Goal: Transaction & Acquisition: Download file/media

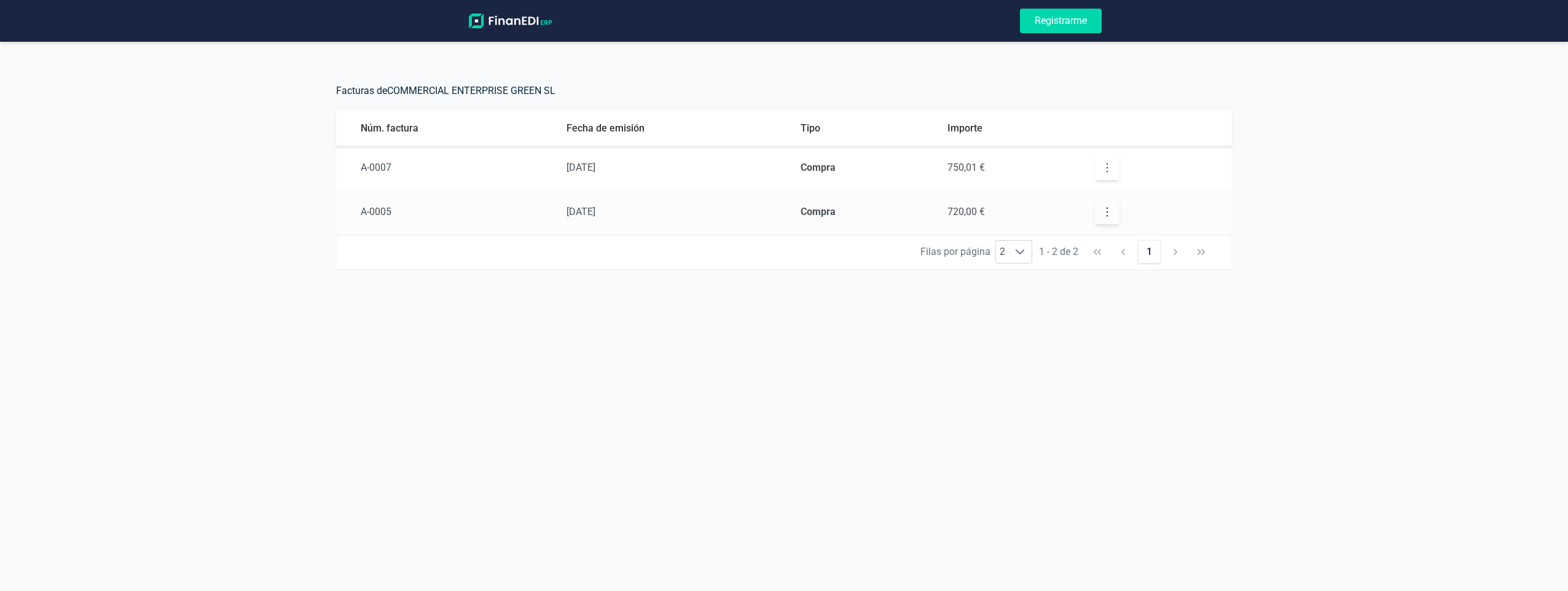
click at [1104, 167] on icon "button" at bounding box center [1107, 167] width 13 height 13
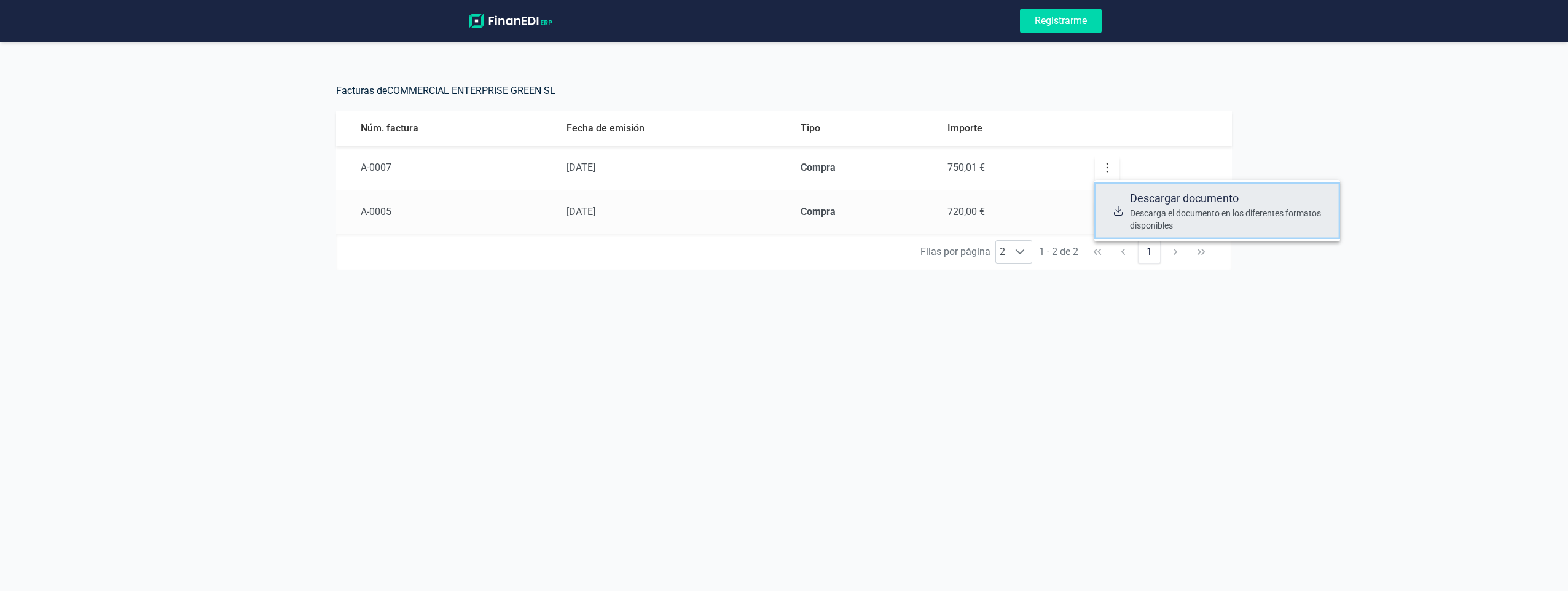
click at [1148, 210] on span "Descarga el documento en los diferentes formatos disponibles" at bounding box center [1230, 218] width 200 height 24
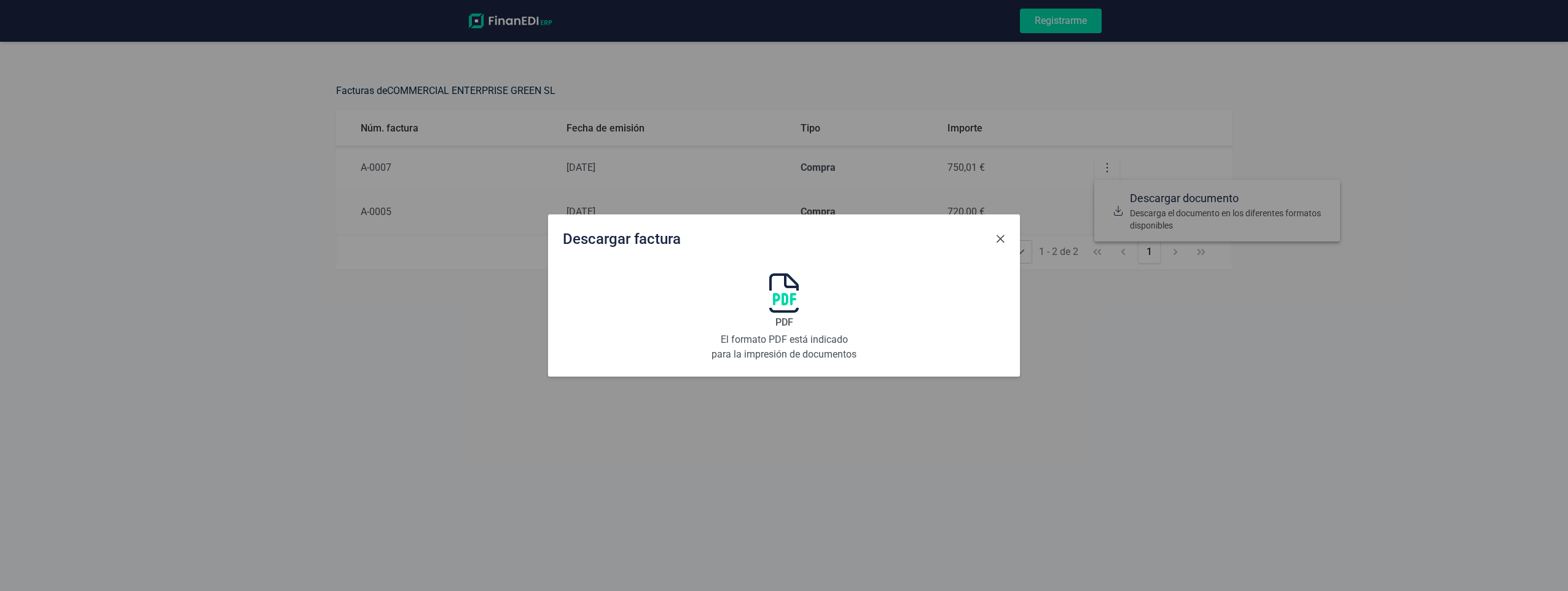
click at [998, 240] on span "Close" at bounding box center [1000, 238] width 10 height 10
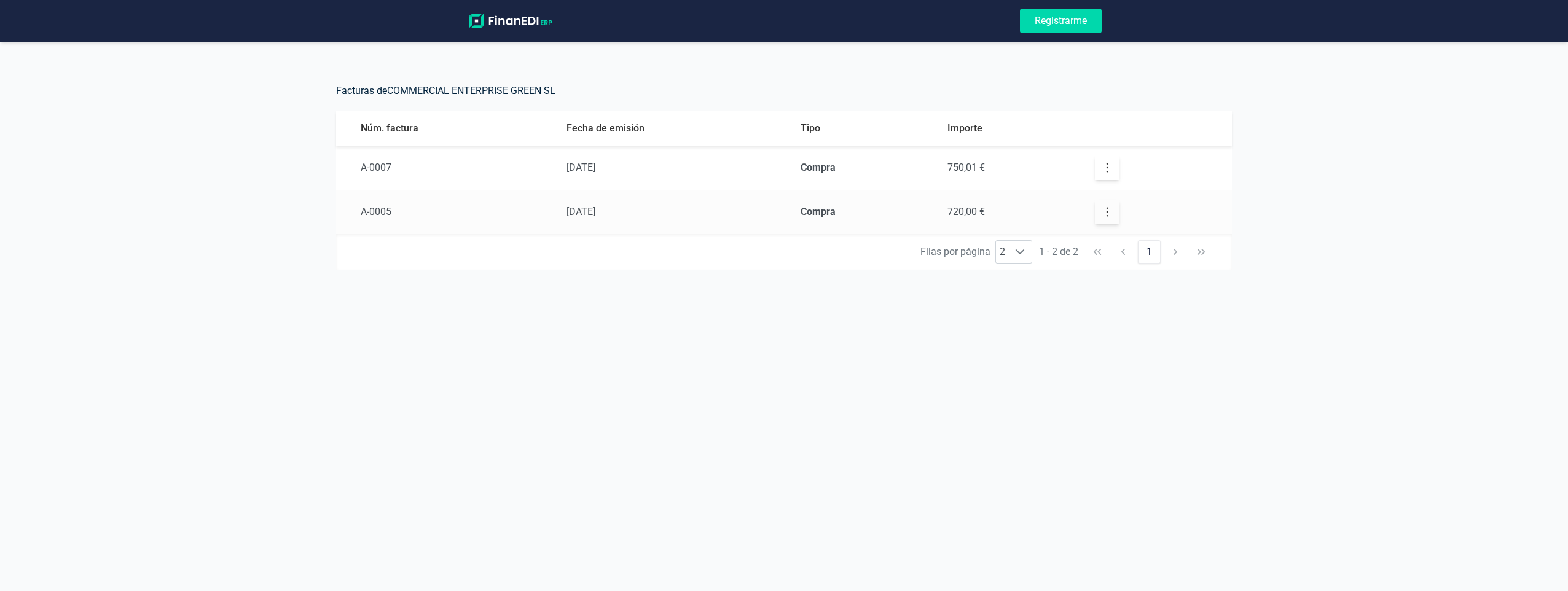
click at [1029, 466] on div "Registrarme Facturas de COMMERCIAL ENTERPRISE [PERSON_NAME] SL Núm. factura Fec…" at bounding box center [784, 295] width 1568 height 591
click at [371, 165] on span "A-0007" at bounding box center [376, 167] width 31 height 12
click at [1106, 210] on icon "button" at bounding box center [1107, 212] width 13 height 13
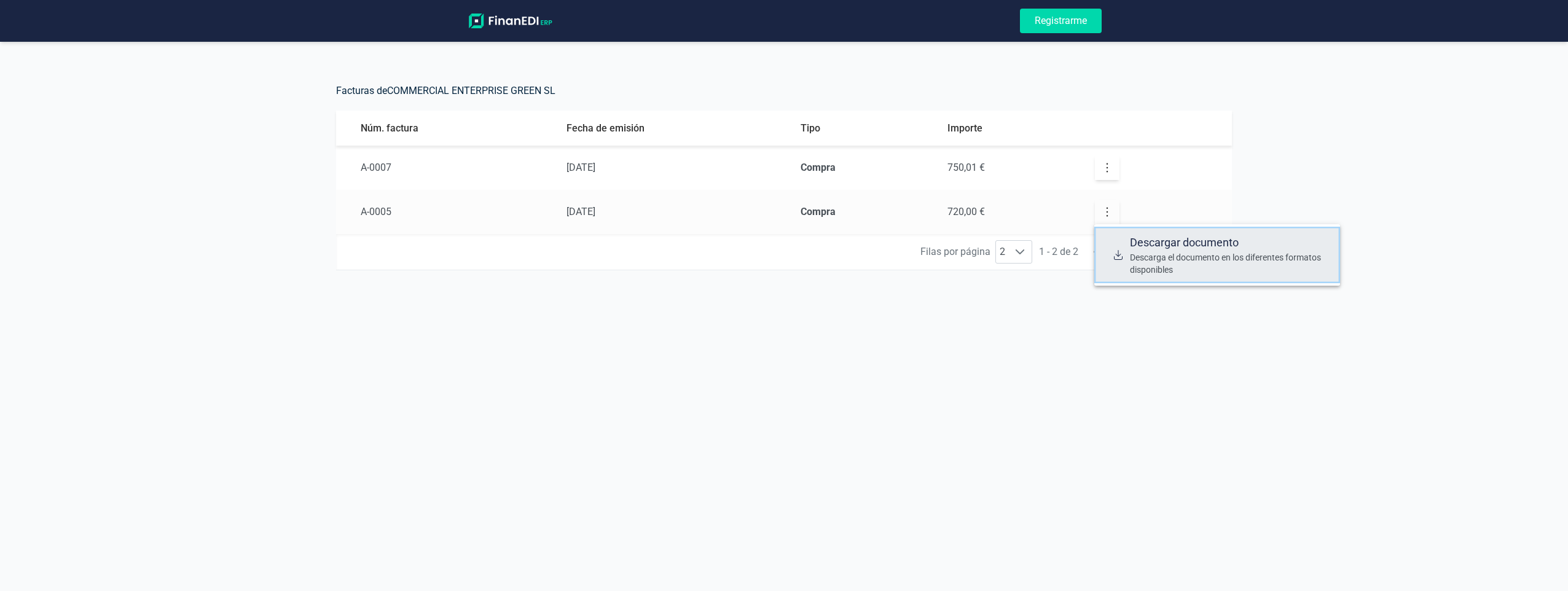
click at [1152, 266] on span "Descarga el documento en los diferentes formatos disponibles" at bounding box center [1230, 263] width 200 height 24
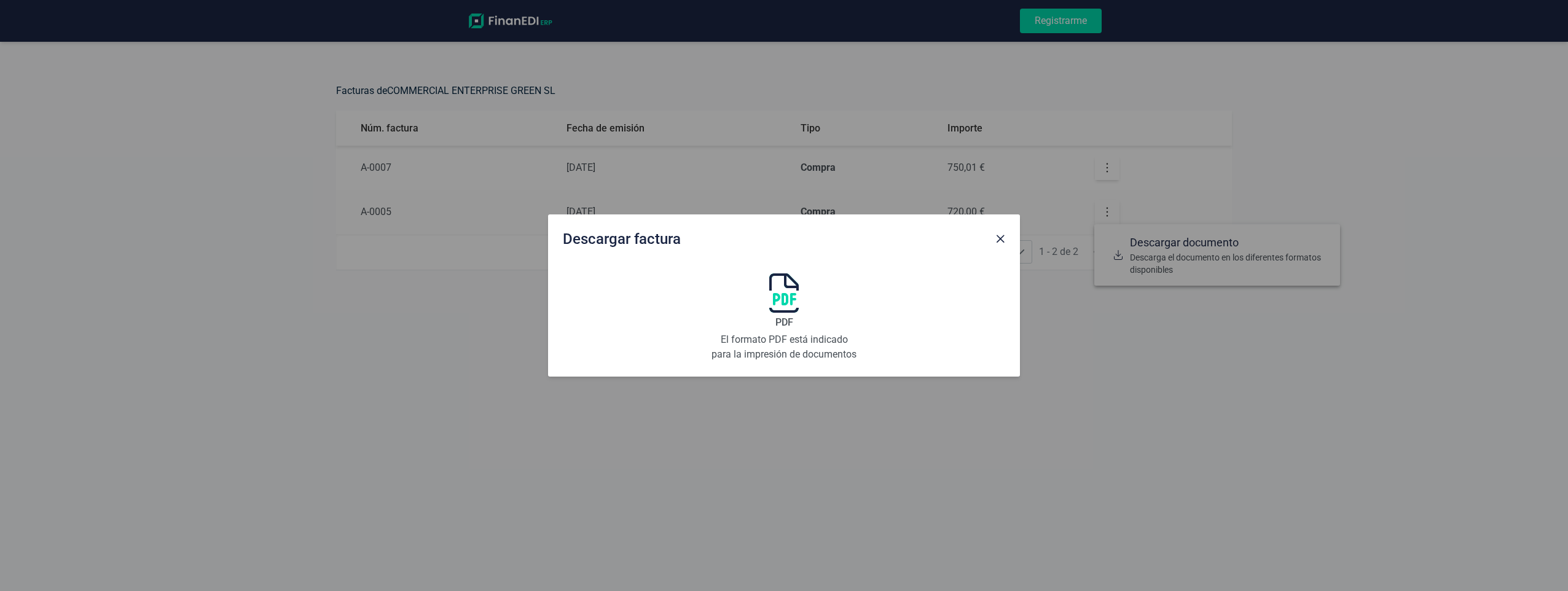
click at [788, 295] on img at bounding box center [784, 292] width 30 height 39
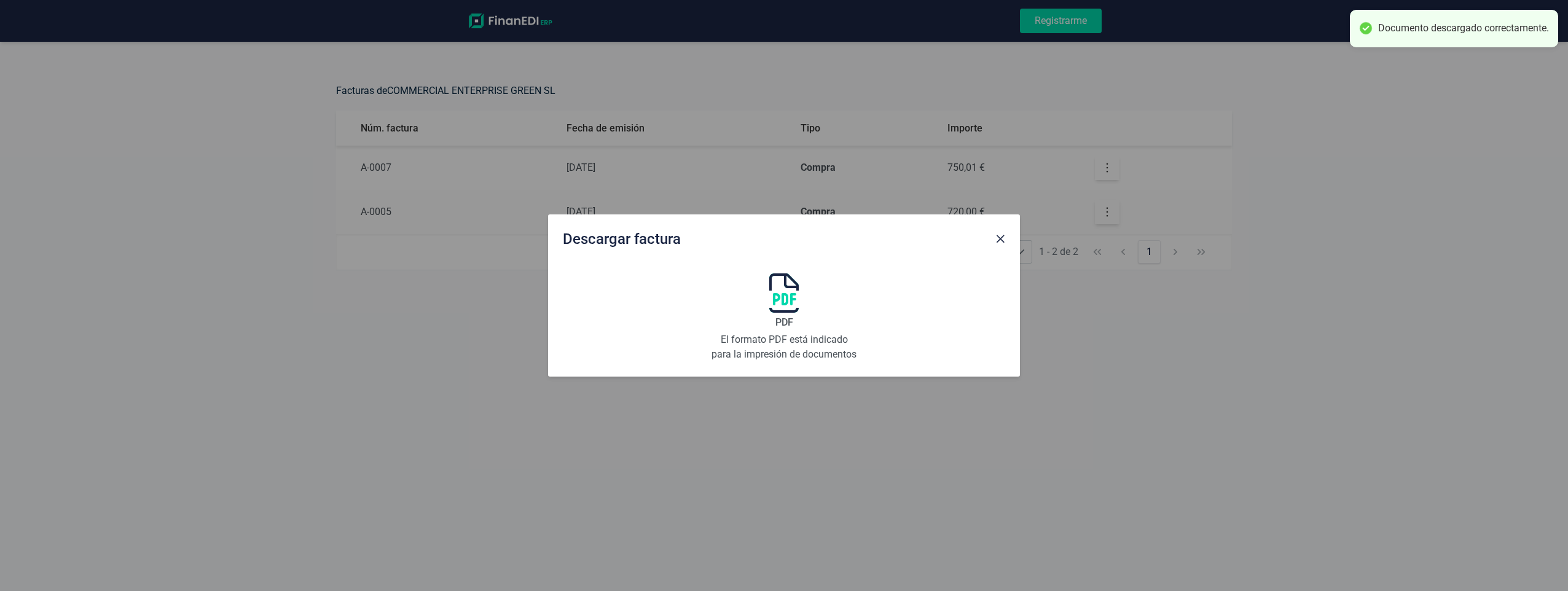
click at [1112, 167] on div "Descargar factura PDF El formato PDF está indicado para la impresión de documen…" at bounding box center [784, 295] width 1568 height 591
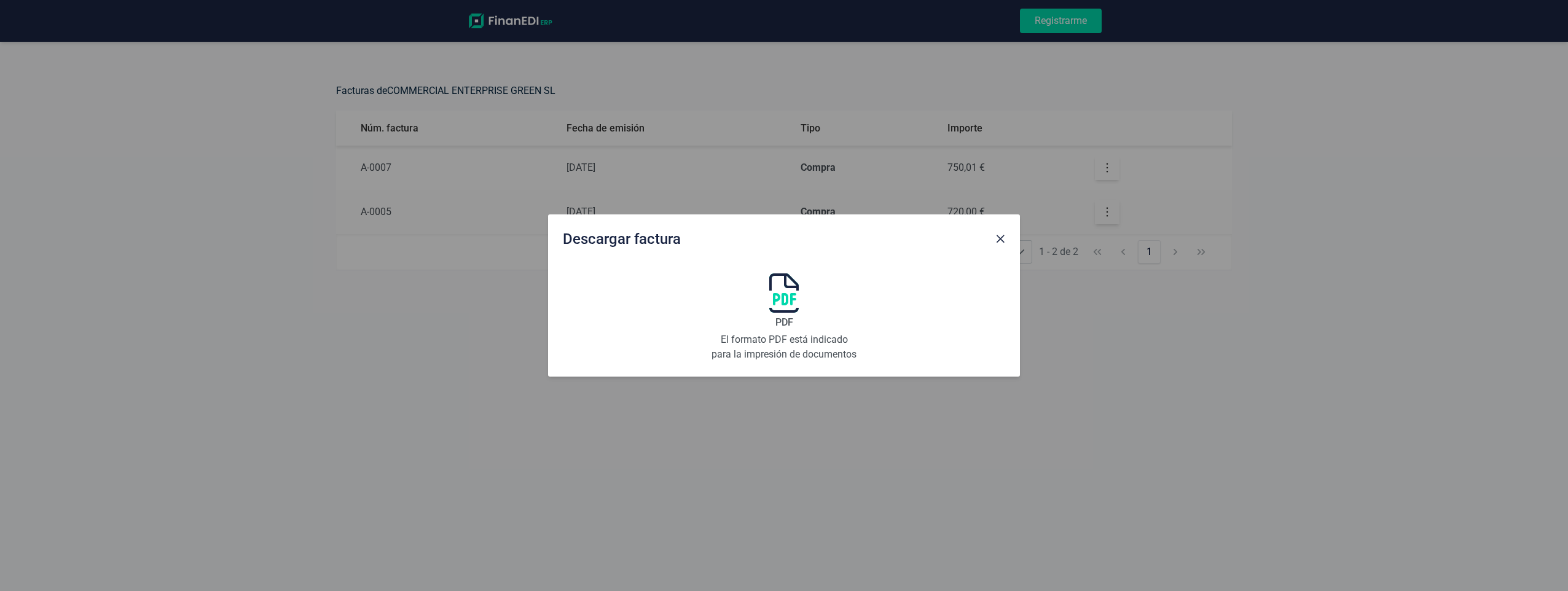
drag, startPoint x: 1113, startPoint y: 393, endPoint x: 1114, endPoint y: 325, distance: 68.0
click at [1115, 367] on div "Descargar factura PDF El formato PDF está indicado para la impresión de documen…" at bounding box center [784, 295] width 1568 height 591
click at [1000, 240] on span "Close" at bounding box center [1000, 238] width 10 height 10
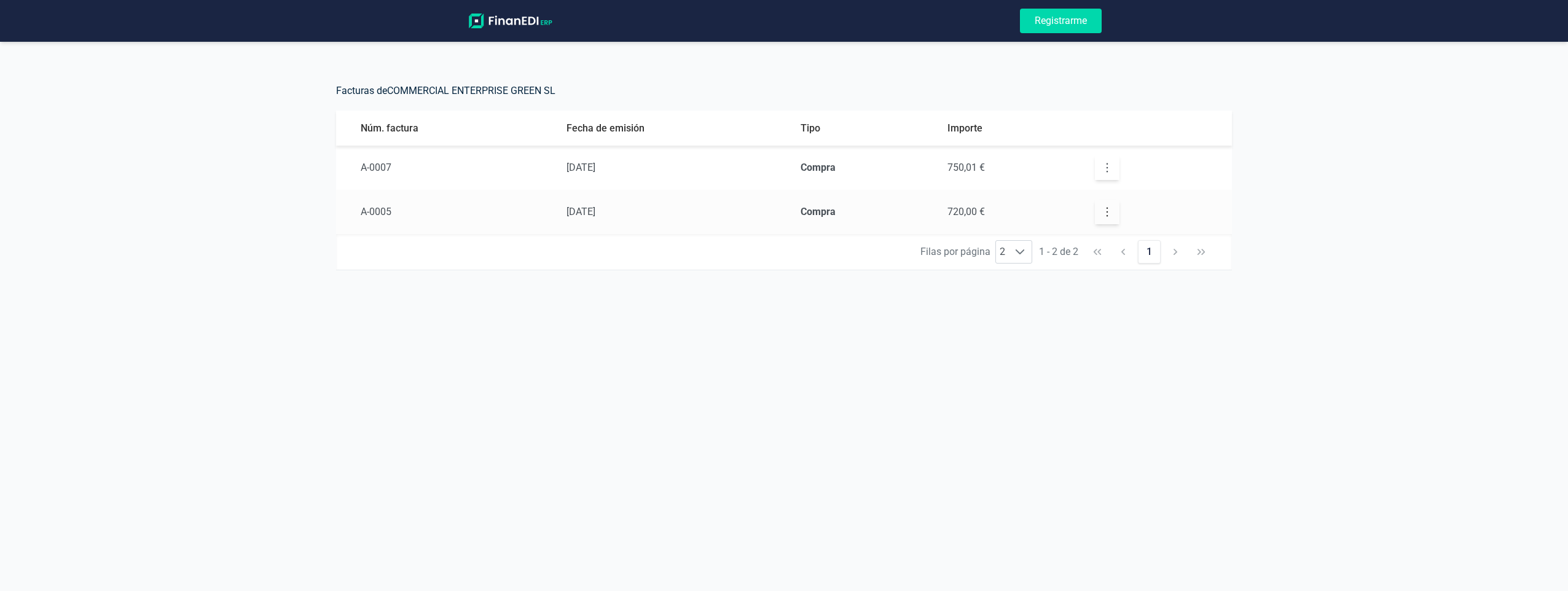
click at [1104, 168] on icon "button" at bounding box center [1107, 167] width 13 height 13
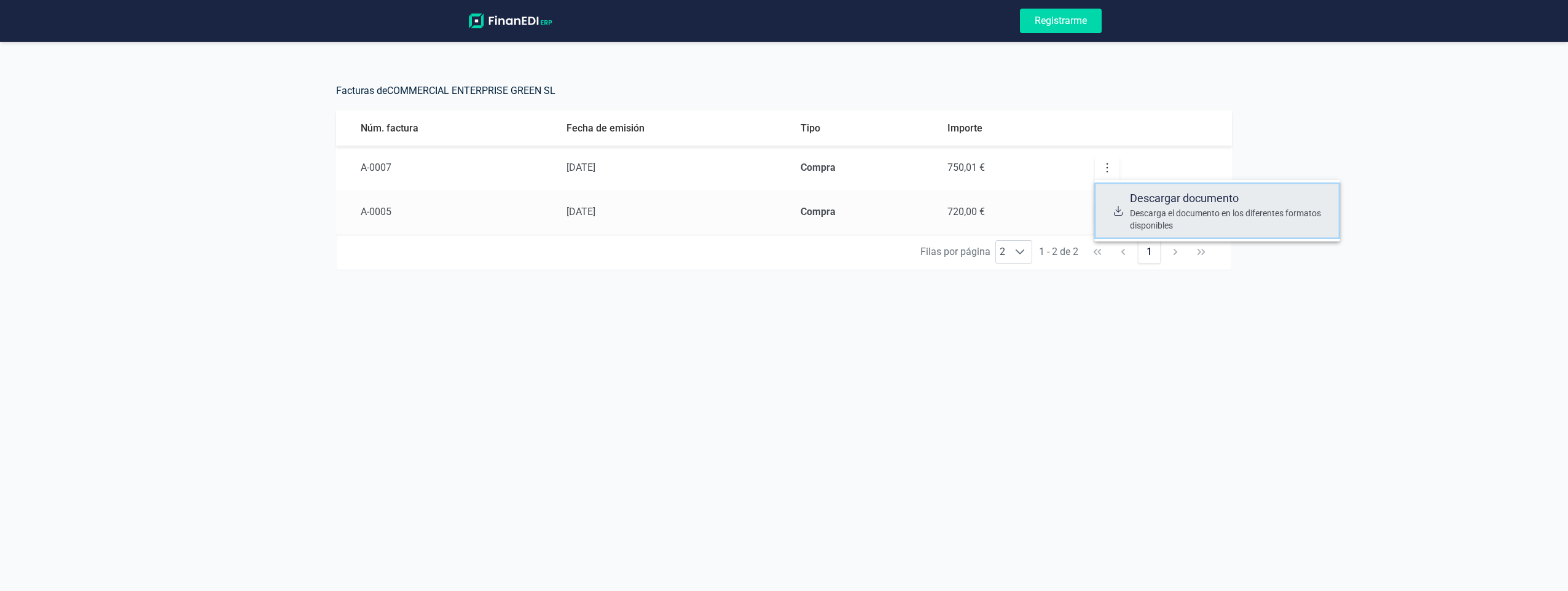
click at [1140, 210] on span "Descarga el documento en los diferentes formatos disponibles" at bounding box center [1230, 218] width 200 height 24
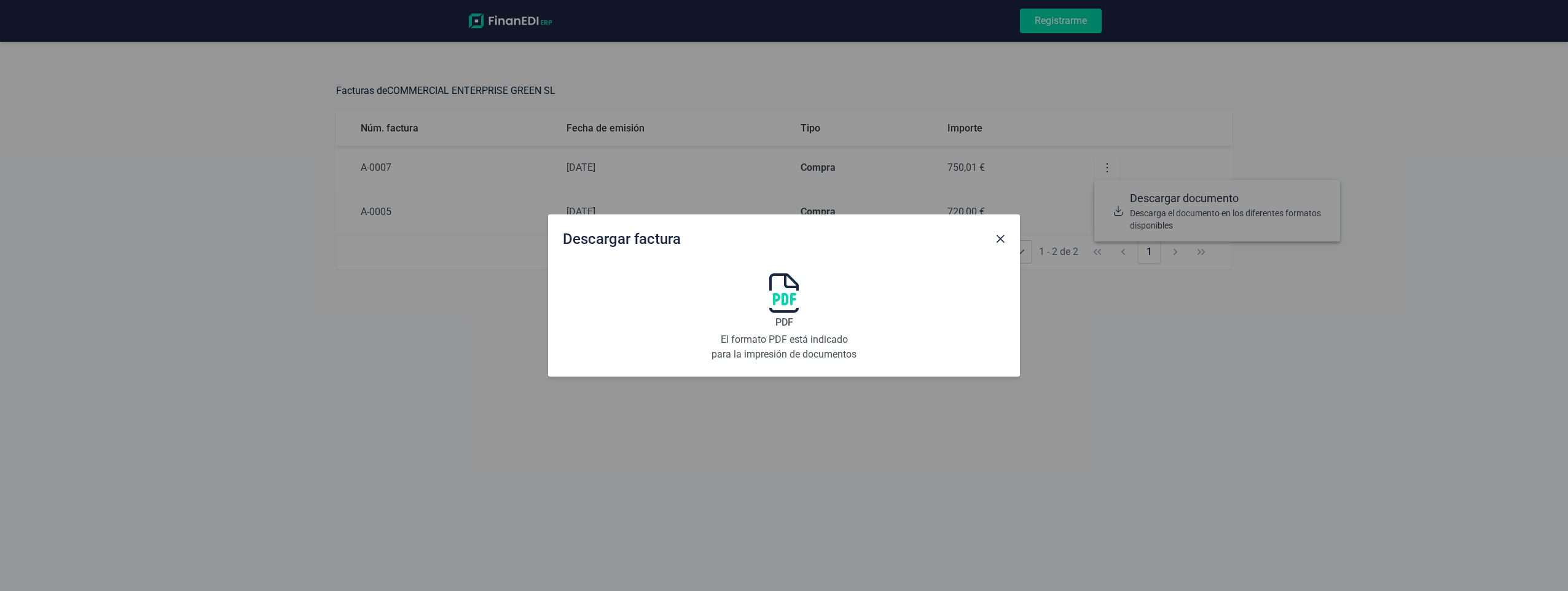
click at [788, 295] on img at bounding box center [784, 292] width 30 height 39
